Goal: Task Accomplishment & Management: Complete application form

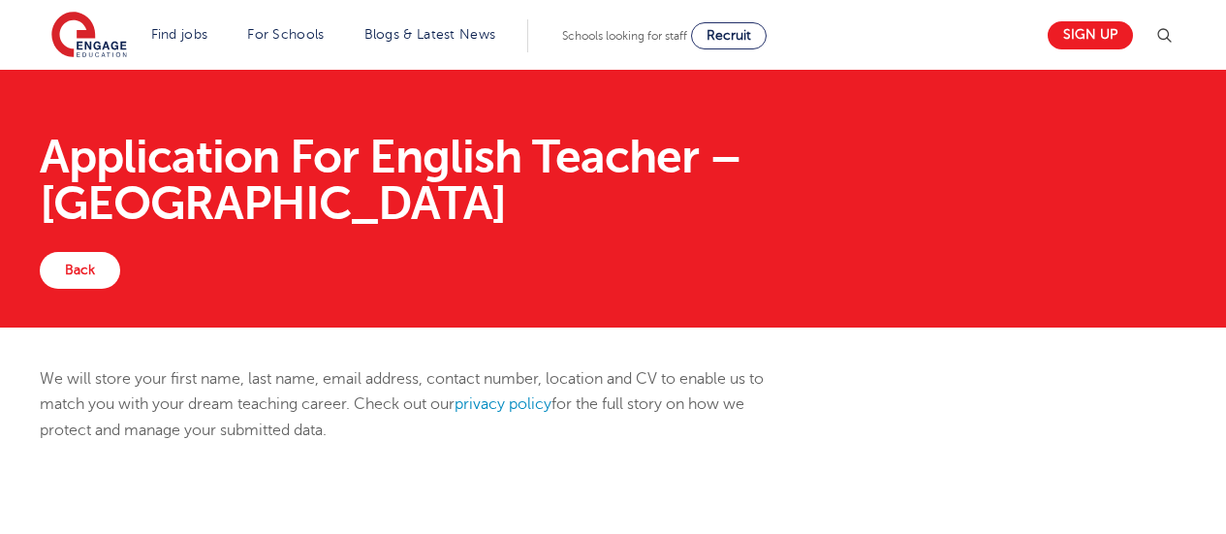
scroll to position [720, 0]
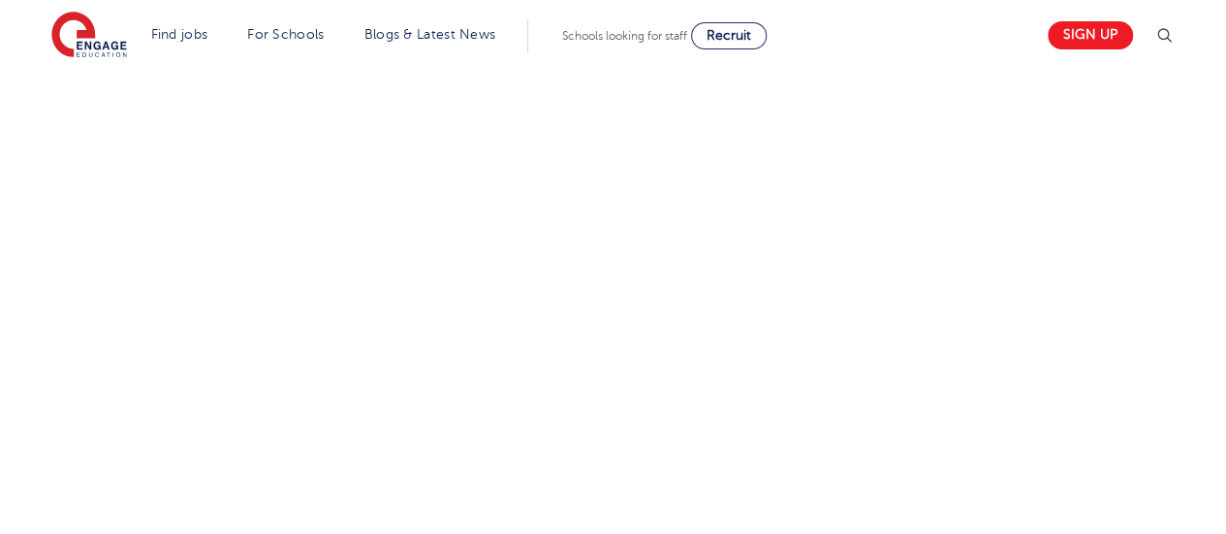
select select "Asia"
select select "Urban- [GEOGRAPHIC_DATA]"
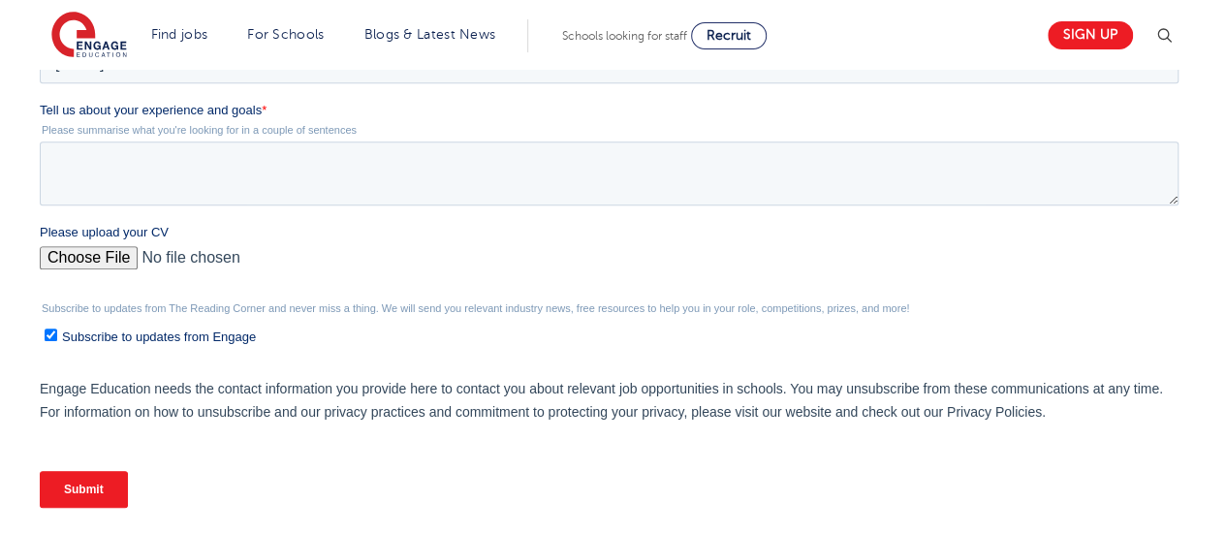
scroll to position [0, 0]
paste textarea "Myself, Kiran Lokare, from India, is looking for the role of an English teacher…"
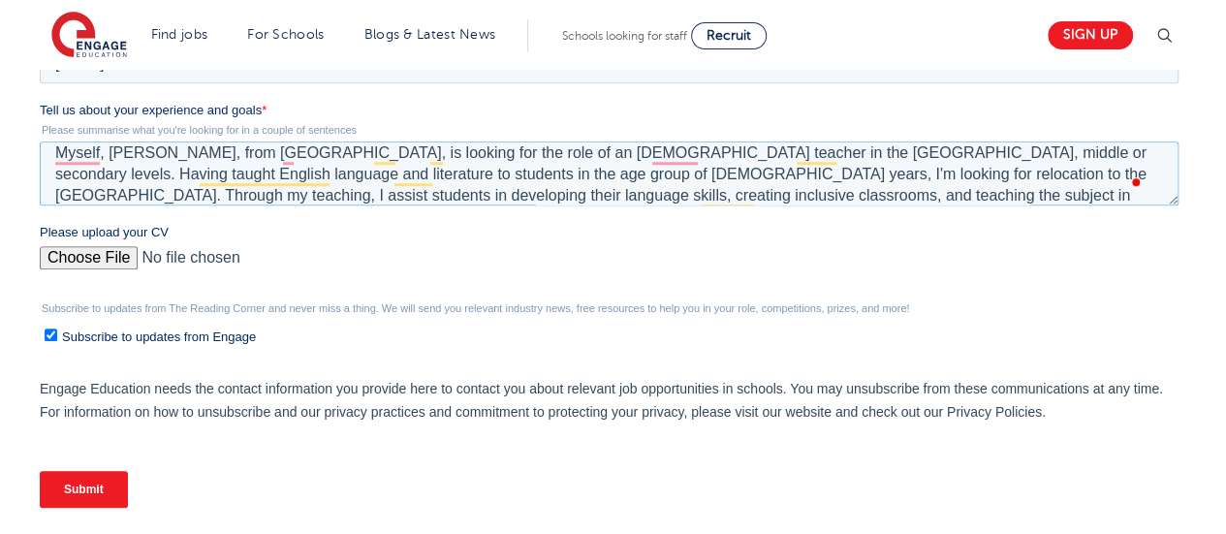
scroll to position [10, 0]
click at [861, 191] on textarea "I, Kiran Lokare, from India, am looking for the role of an English teacher in t…" at bounding box center [609, 173] width 1138 height 64
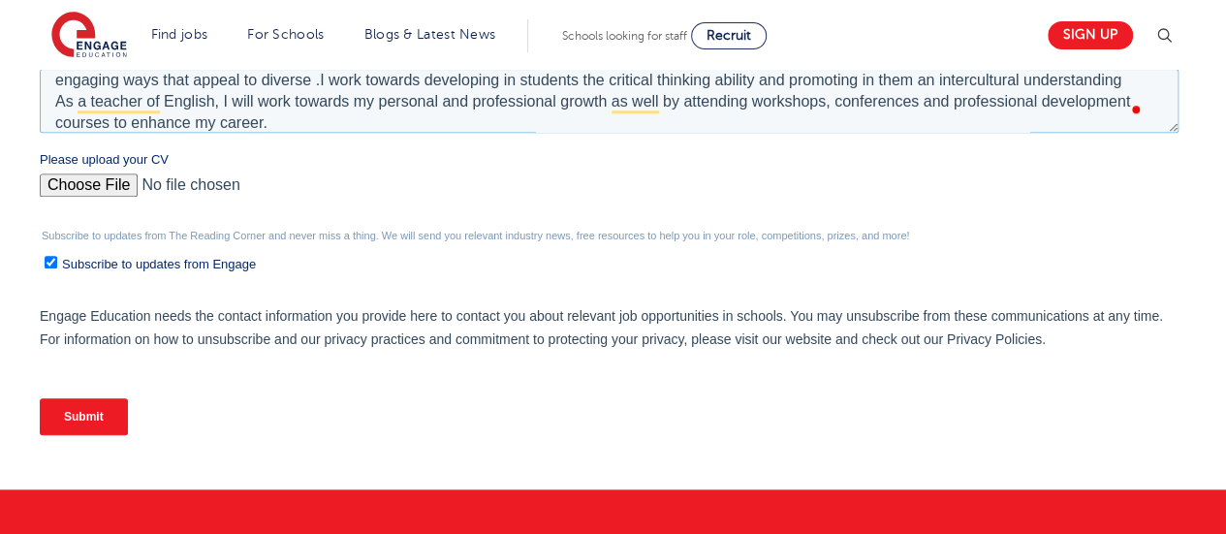
scroll to position [817, 0]
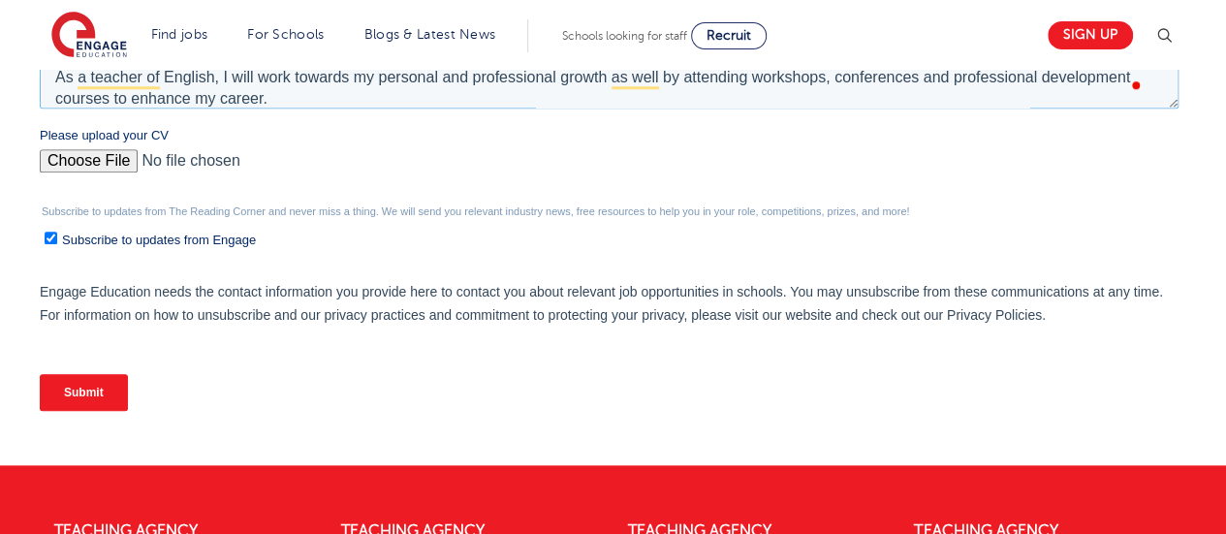
type textarea "I, Kiran Lokare, from India, am looking for the role of an English teacher in t…"
click at [95, 164] on input "Please upload your CV" at bounding box center [609, 168] width 1138 height 39
type input "C:\fakepath\KIRAN LOKARE, EDUCATOR AND MENTOR, With TESL..pdf"
click at [252, 192] on fieldset "Please upload your CV" at bounding box center [613, 165] width 1146 height 79
click at [78, 388] on input "Submit" at bounding box center [84, 392] width 88 height 37
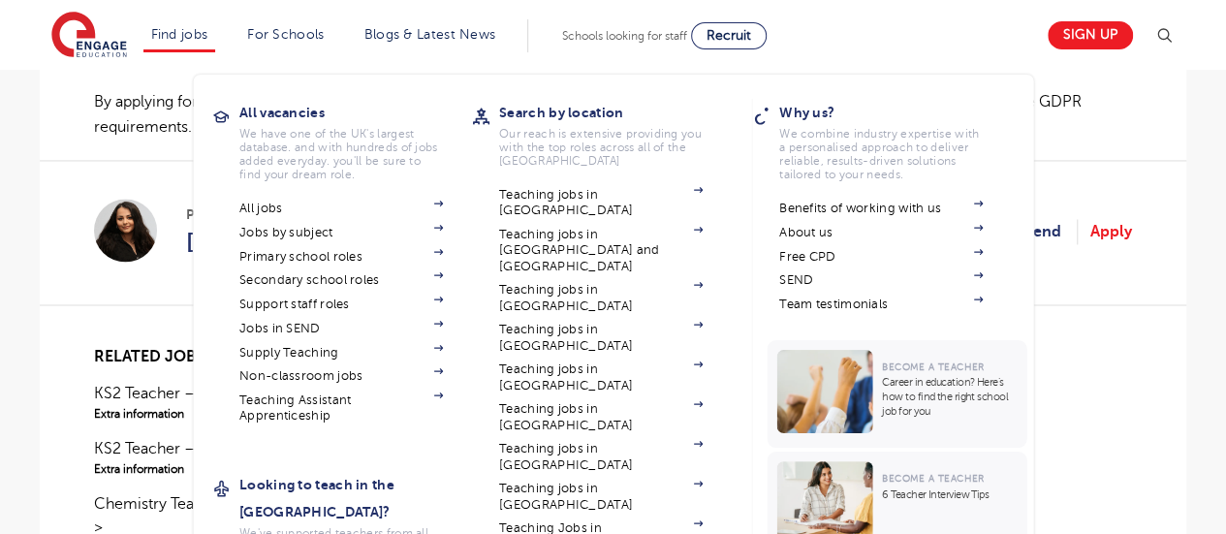
scroll to position [1353, 0]
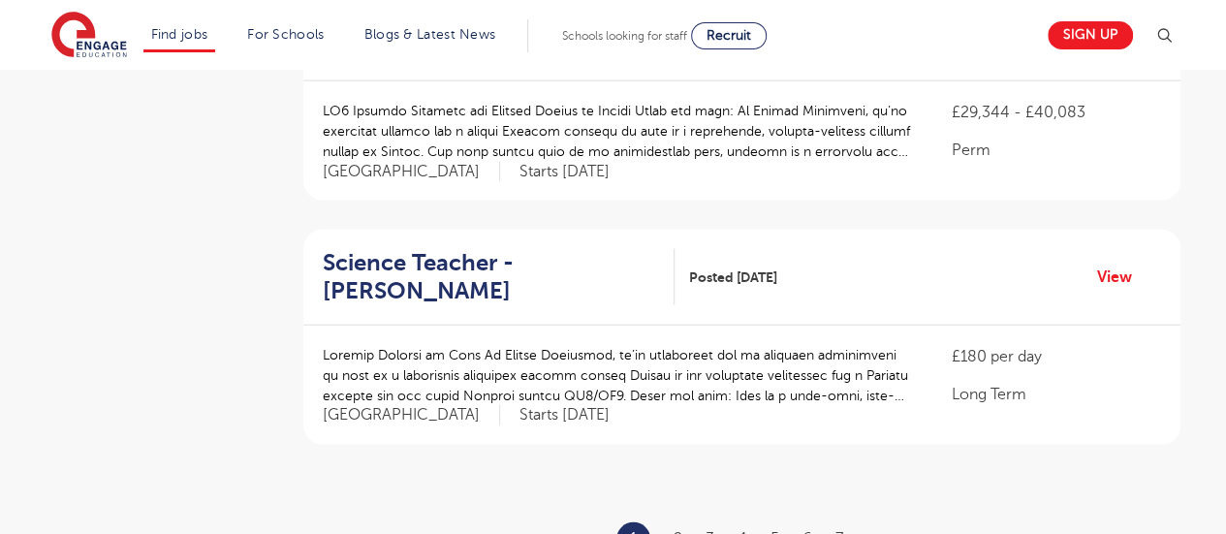
scroll to position [2422, 0]
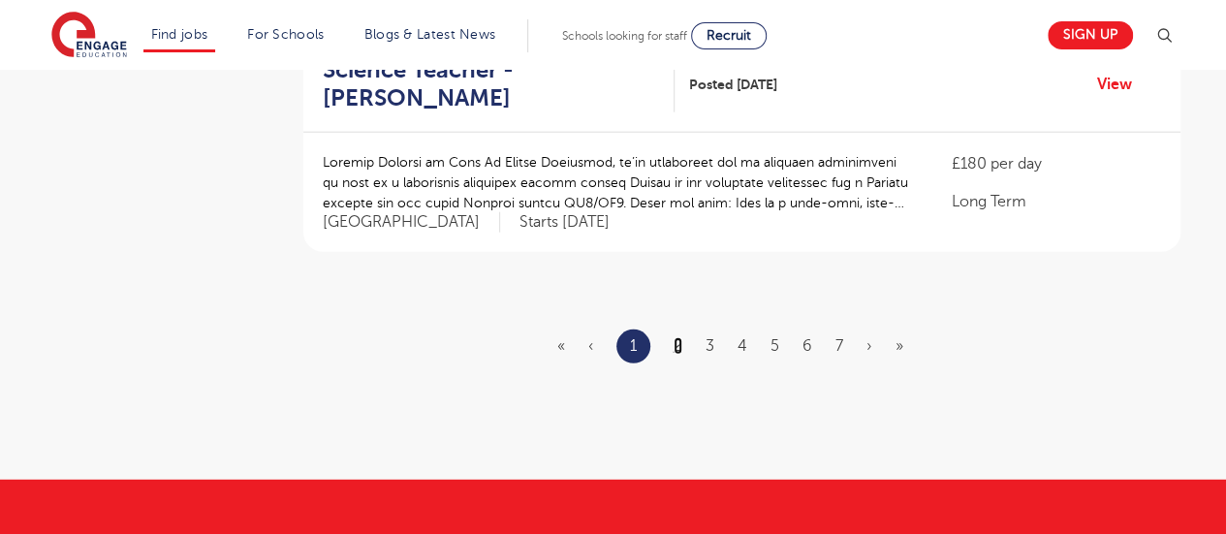
click at [676, 337] on link "2" at bounding box center [677, 345] width 9 height 17
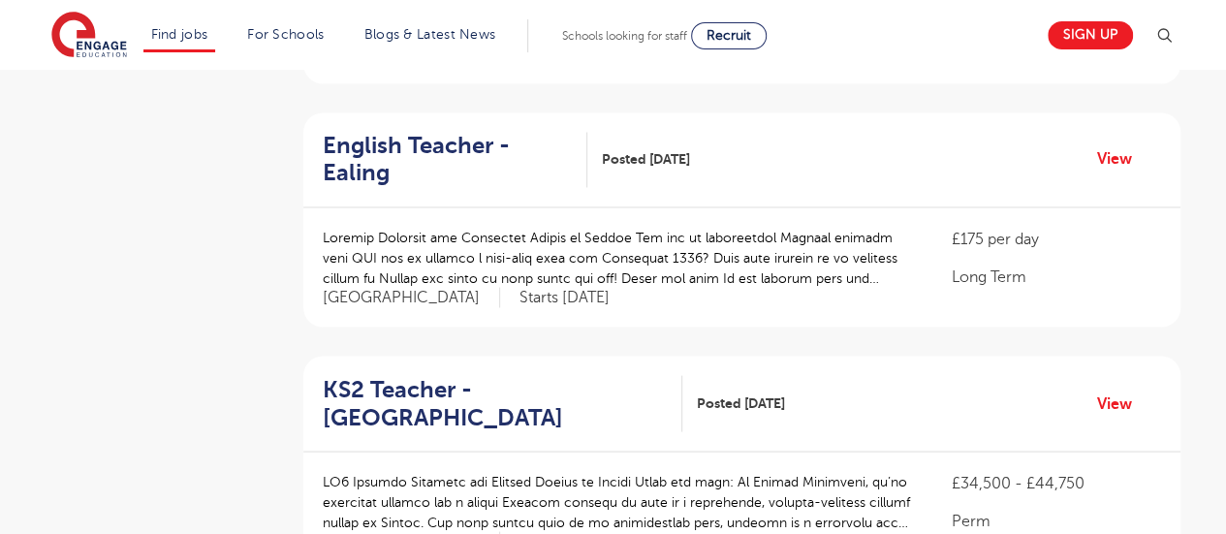
scroll to position [1647, 0]
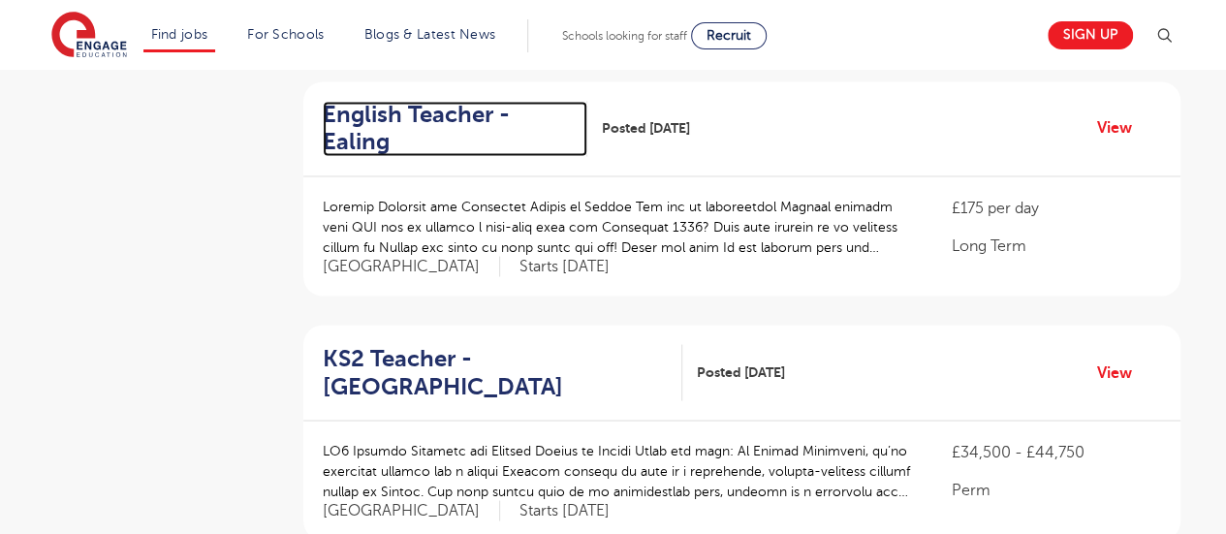
click at [388, 109] on h2 "English Teacher - Ealing" at bounding box center [447, 129] width 249 height 56
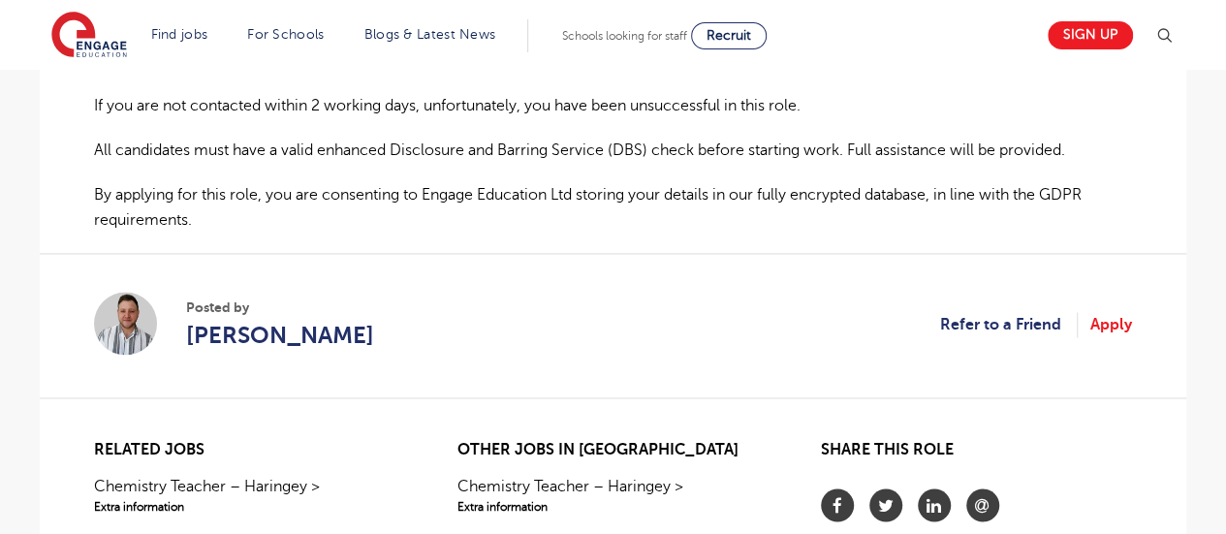
scroll to position [1550, 0]
